Goal: Task Accomplishment & Management: Manage account settings

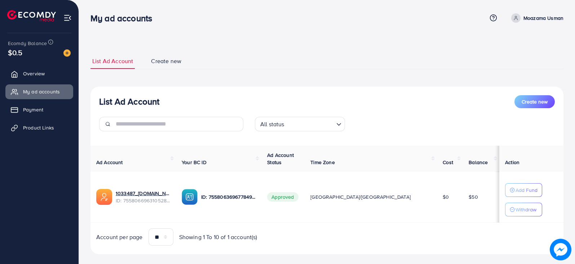
drag, startPoint x: 450, startPoint y: 1, endPoint x: 386, endPoint y: 65, distance: 90.7
click at [386, 65] on ul "List Ad Account Create new" at bounding box center [326, 61] width 473 height 16
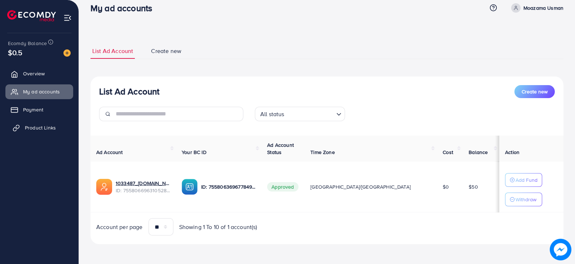
click at [36, 129] on span "Product Links" at bounding box center [40, 127] width 31 height 7
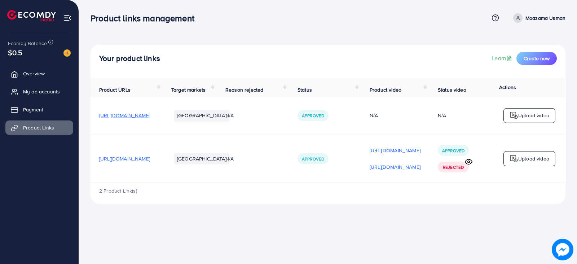
scroll to position [0, 98]
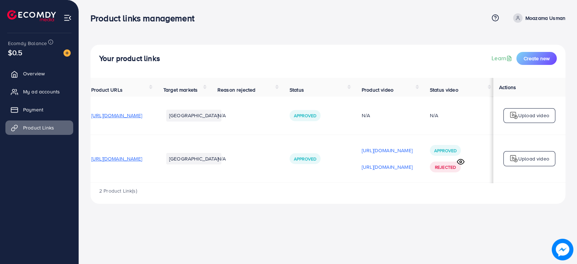
click at [459, 164] on icon at bounding box center [461, 162] width 8 height 8
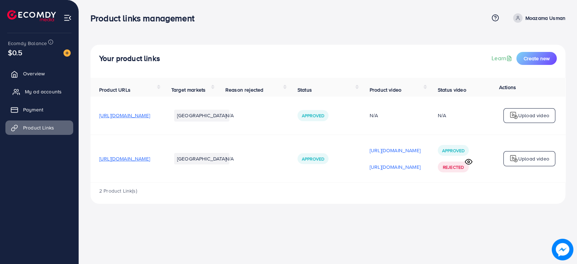
click at [49, 87] on link "My ad accounts" at bounding box center [39, 91] width 68 height 14
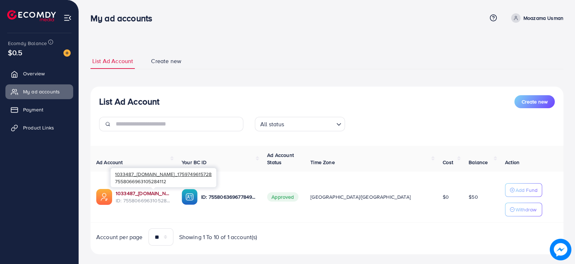
click at [160, 192] on link "1033487_[DOMAIN_NAME]_1759749615728" at bounding box center [143, 193] width 54 height 7
